Goal: Task Accomplishment & Management: Use online tool/utility

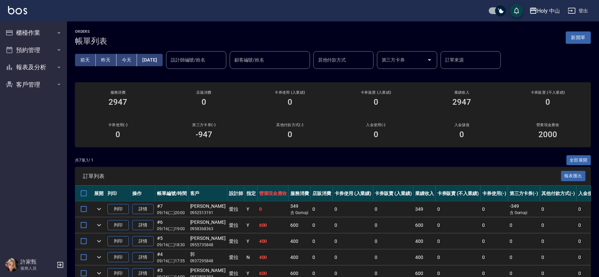
click at [179, 186] on th "帳單編號/時間" at bounding box center [171, 194] width 33 height 16
click at [34, 31] on button "櫃檯作業" at bounding box center [34, 32] width 62 height 17
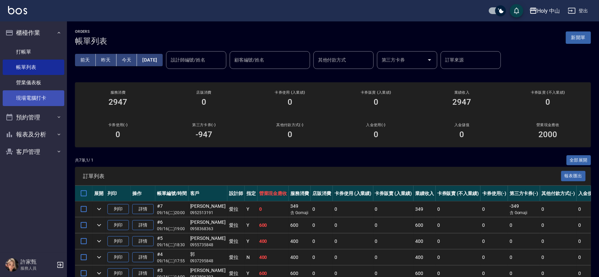
click at [51, 96] on link "現場電腦打卡" at bounding box center [34, 97] width 62 height 15
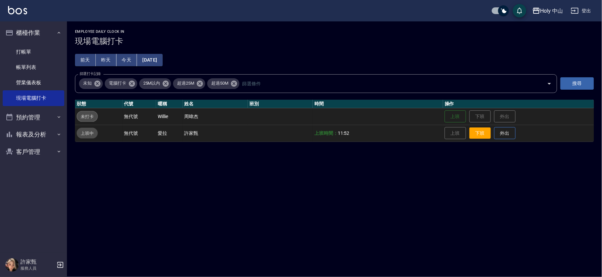
click at [483, 136] on button "下班" at bounding box center [479, 134] width 21 height 12
